Goal: Obtain resource: Obtain resource

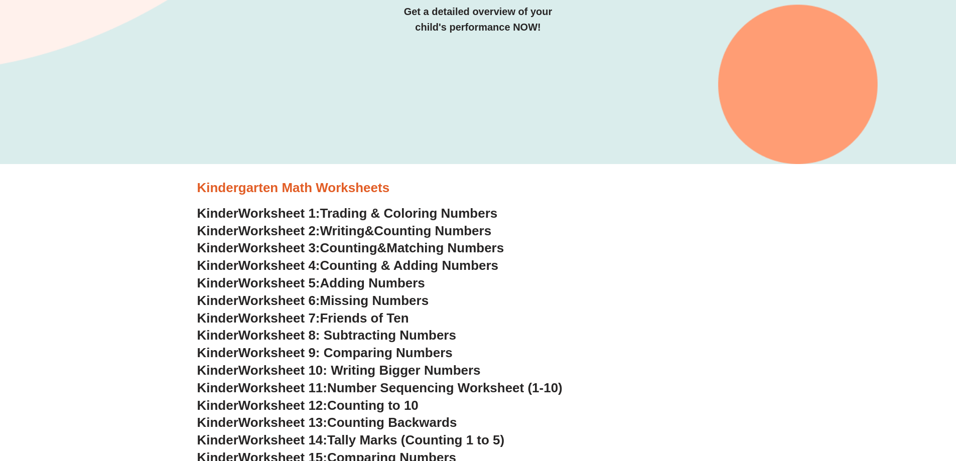
scroll to position [251, 0]
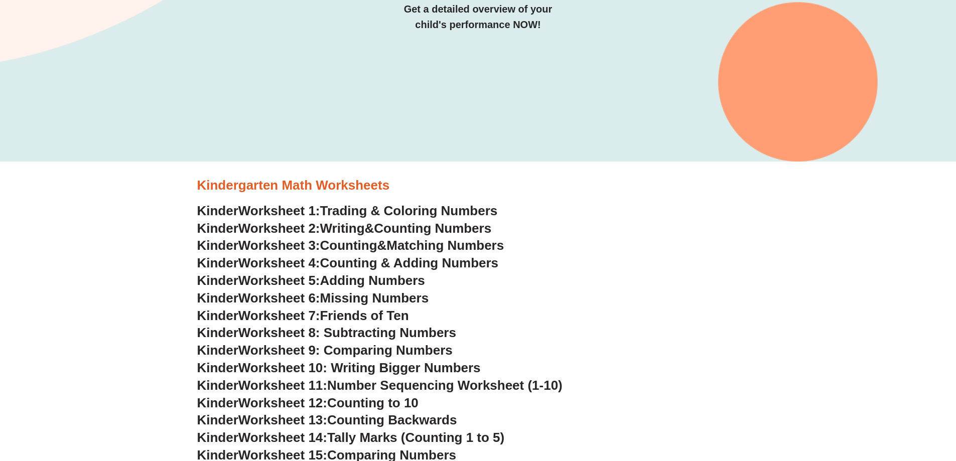
click at [406, 247] on span "Matching Numbers" at bounding box center [444, 245] width 117 height 15
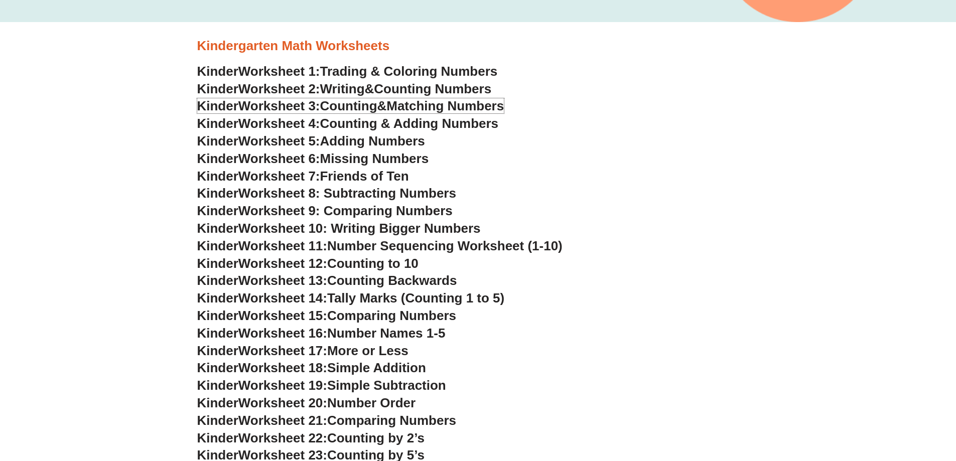
scroll to position [401, 0]
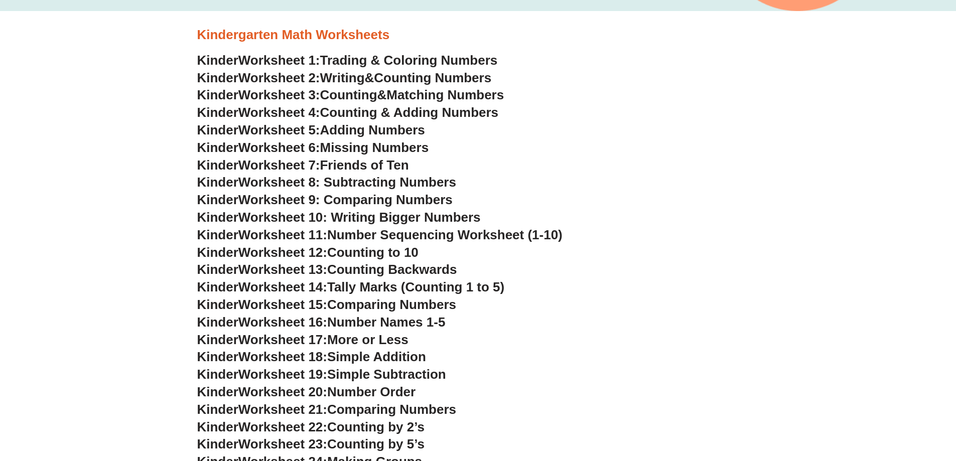
click at [388, 164] on span "Friends of Ten" at bounding box center [364, 165] width 89 height 15
click at [380, 217] on span "Worksheet 10: Writing Bigger Numbers" at bounding box center [359, 217] width 242 height 15
click at [392, 181] on span "Worksheet 8: Subtracting Numbers" at bounding box center [347, 182] width 218 height 15
click at [293, 264] on span "Worksheet 13:" at bounding box center [282, 269] width 89 height 15
click at [296, 270] on span "Worksheet 13:" at bounding box center [282, 269] width 89 height 15
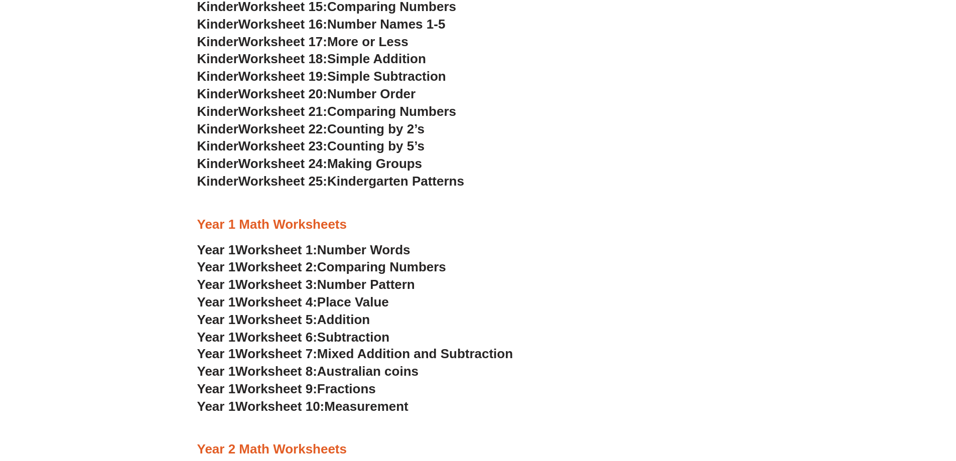
scroll to position [702, 0]
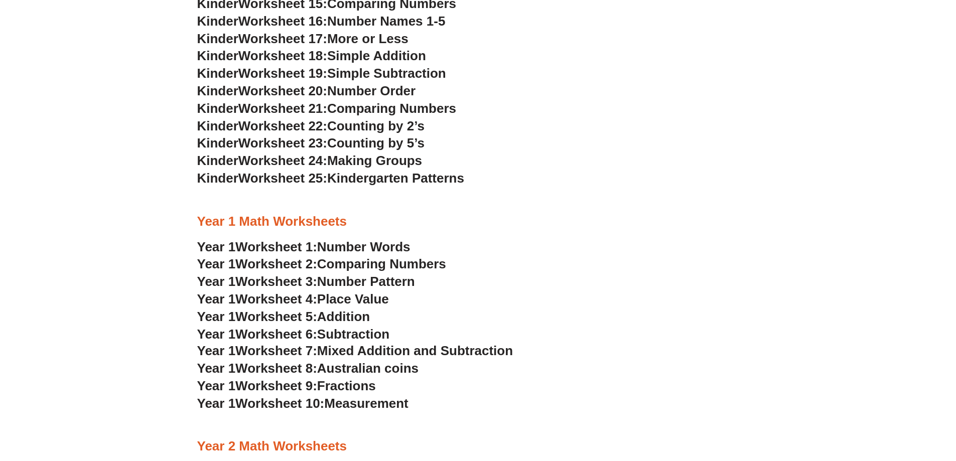
click at [315, 244] on span "Worksheet 1:" at bounding box center [276, 246] width 82 height 15
click at [420, 265] on span "Comparing Numbers" at bounding box center [381, 263] width 129 height 15
click at [357, 296] on span "Place Value" at bounding box center [353, 298] width 72 height 15
click at [376, 280] on span "Number Pattern" at bounding box center [366, 281] width 98 height 15
click at [409, 363] on span "Australian coins" at bounding box center [367, 368] width 101 height 15
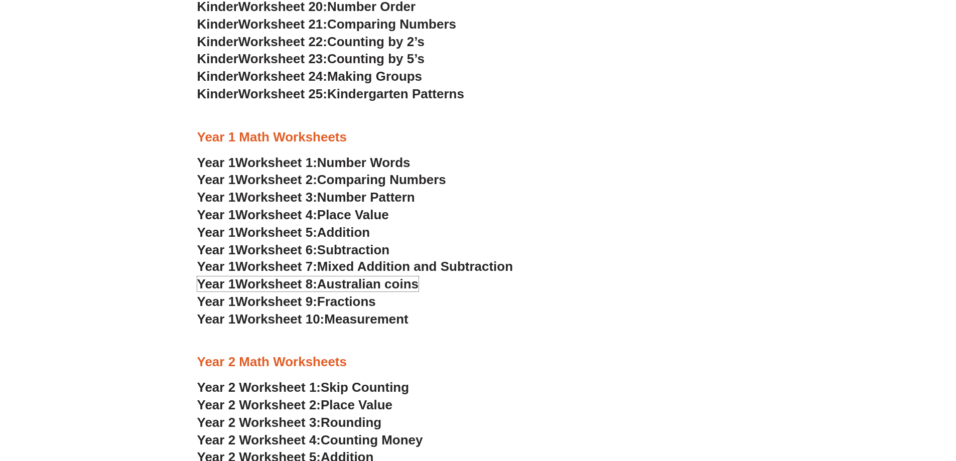
scroll to position [803, 0]
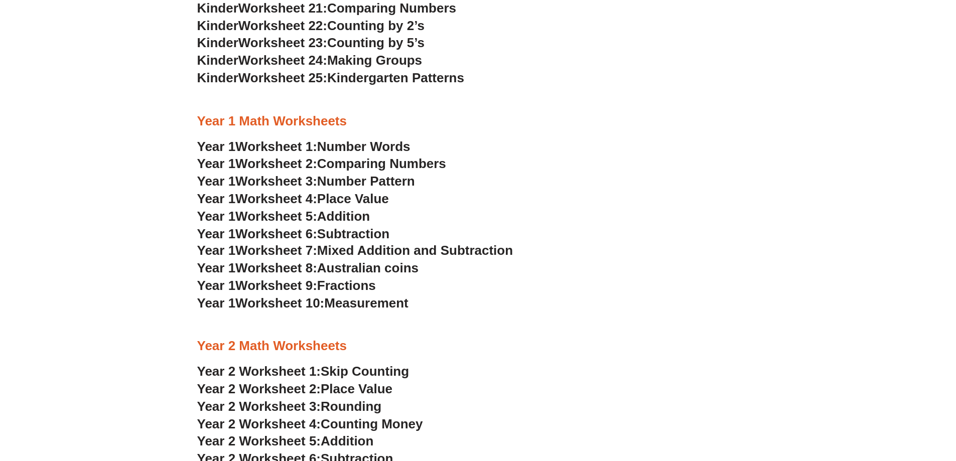
click at [362, 160] on span "Comparing Numbers" at bounding box center [381, 163] width 129 height 15
click at [356, 212] on span "Addition" at bounding box center [343, 216] width 53 height 15
click at [357, 231] on span "Subtraction" at bounding box center [353, 233] width 72 height 15
click at [352, 304] on span "Measurement" at bounding box center [366, 302] width 84 height 15
click at [366, 248] on span "Mixed Addition and Subtraction" at bounding box center [415, 250] width 196 height 15
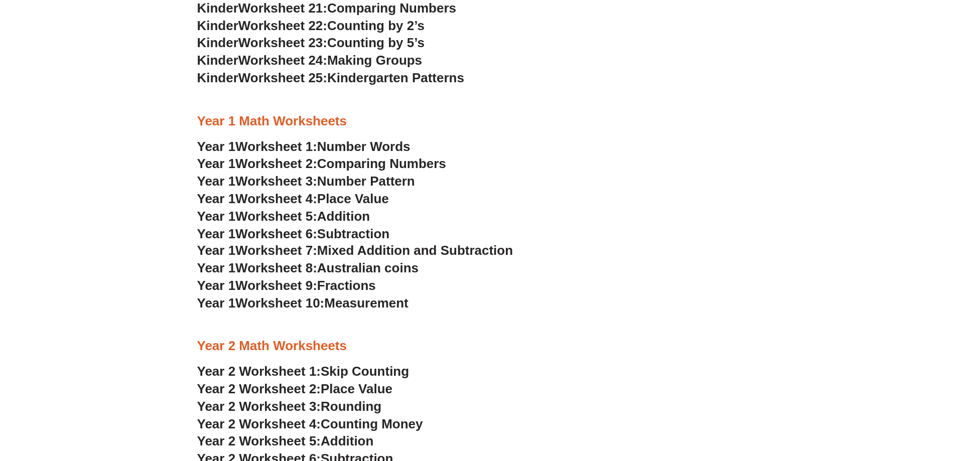
click at [384, 181] on span "Number Pattern" at bounding box center [366, 181] width 98 height 15
click at [372, 370] on span "Skip Counting" at bounding box center [365, 371] width 88 height 15
